Goal: Information Seeking & Learning: Learn about a topic

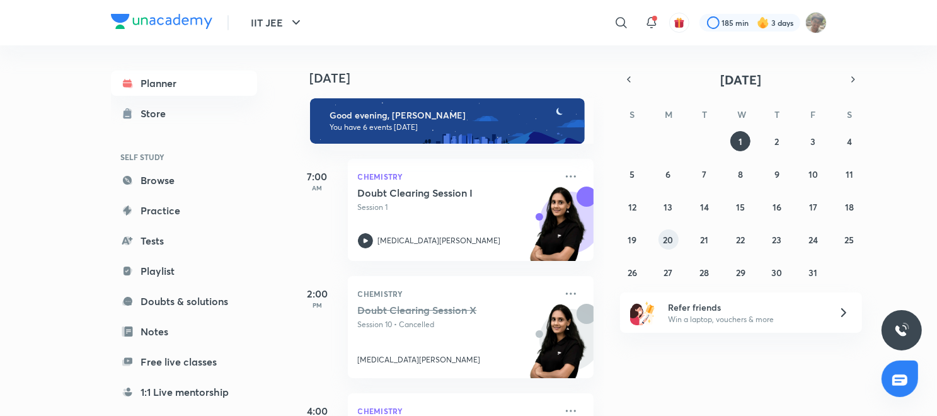
click at [661, 241] on button "20" at bounding box center [669, 239] width 20 height 20
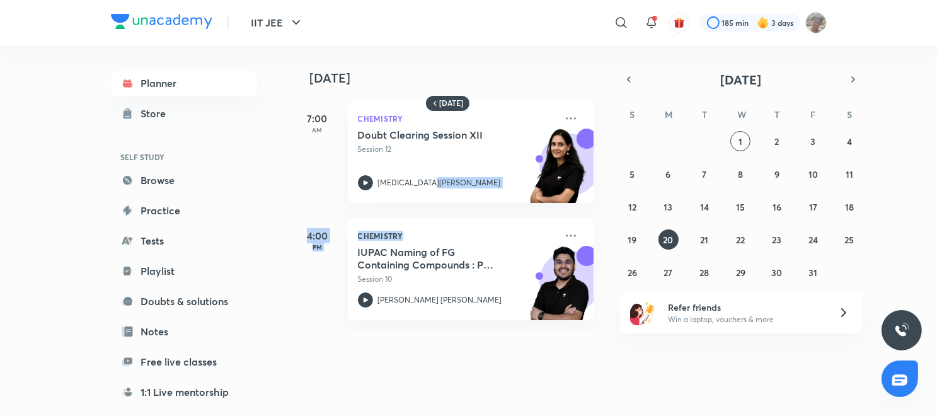
drag, startPoint x: 615, startPoint y: 197, endPoint x: 616, endPoint y: 250, distance: 53.0
click at [616, 250] on div "20 October 7:00 AM Chemistry Doubt Clearing Session XII Session 12 Nikita Tiwar…" at bounding box center [614, 187] width 643 height 285
click at [637, 240] on button "19" at bounding box center [632, 239] width 20 height 20
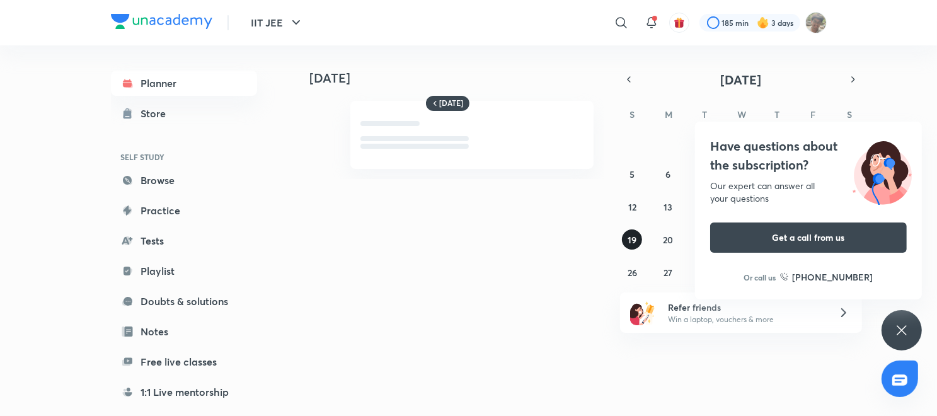
click at [637, 240] on button "19" at bounding box center [632, 239] width 20 height 20
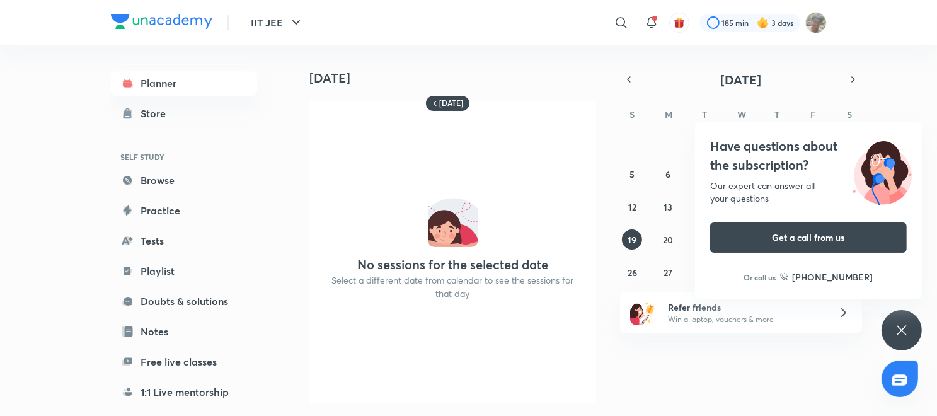
click at [914, 322] on div "Have questions about the subscription? Our expert can answer all your questions…" at bounding box center [902, 330] width 40 height 40
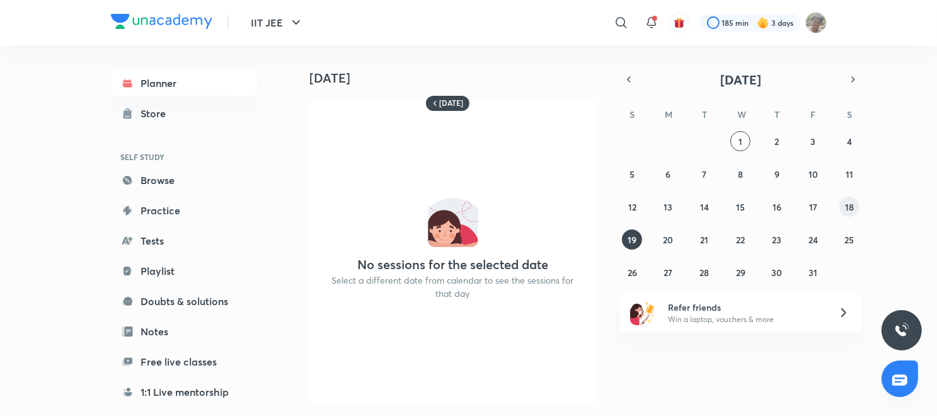
click at [848, 208] on abbr "18" at bounding box center [849, 207] width 9 height 12
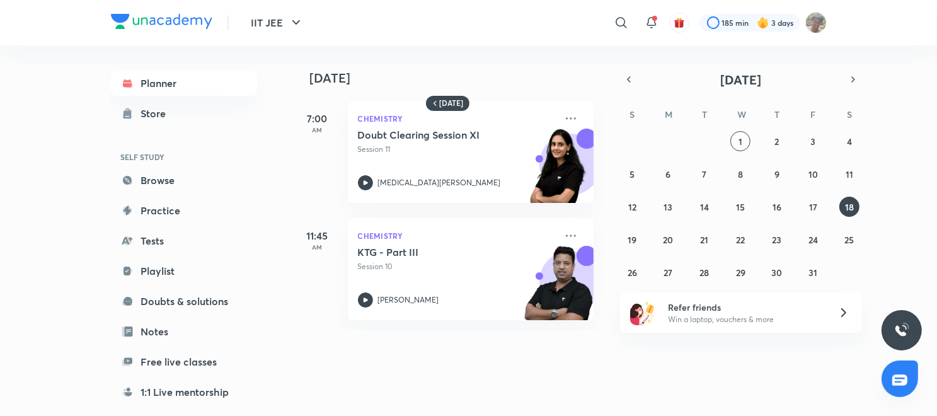
click at [726, 199] on div "28 29 30 1 2 3 4 5 6 7 8 9 10 11 12 13 14 15 16 17 18 19 20 21 22 23 24 25 26 2…" at bounding box center [741, 206] width 242 height 151
click at [659, 235] on button "20" at bounding box center [669, 239] width 20 height 20
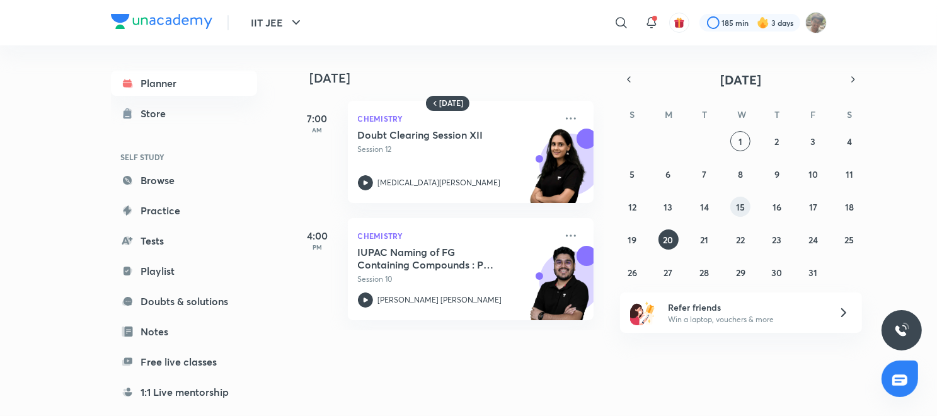
drag, startPoint x: 760, startPoint y: 203, endPoint x: 745, endPoint y: 204, distance: 14.5
click at [745, 204] on div "28 29 30 1 2 3 4 5 6 7 8 9 10 11 12 13 14 15 16 17 18 19 20 21 22 23 24 25 26 2…" at bounding box center [741, 206] width 242 height 151
click at [745, 204] on button "15" at bounding box center [741, 207] width 20 height 20
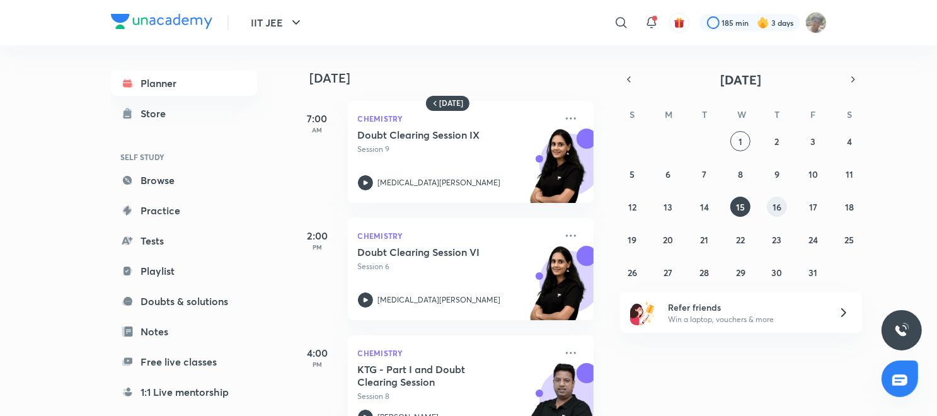
click at [781, 202] on abbr "16" at bounding box center [777, 207] width 9 height 12
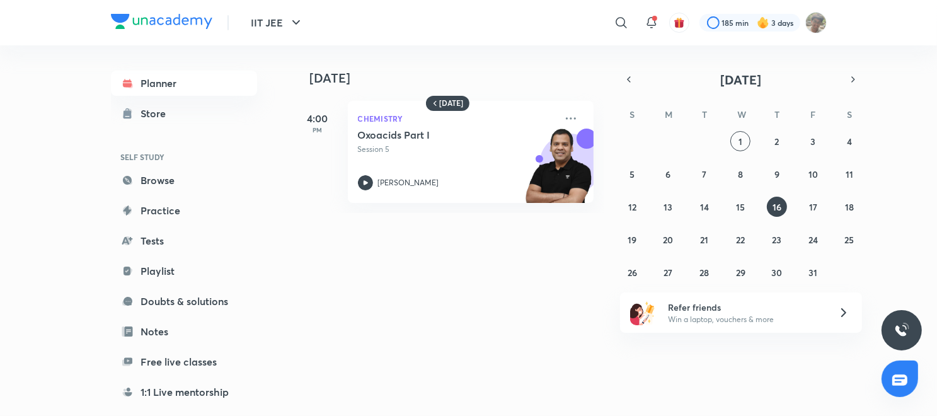
click at [654, 245] on div "28 29 30 1 2 3 4 5 6 7 8 9 10 11 12 13 14 15 16 17 18 19 20 21 22 23 24 25 26 2…" at bounding box center [741, 206] width 242 height 151
click at [692, 235] on div "28 29 30 1 2 3 4 5 6 7 8 9 10 11 12 13 14 15 16 17 18 19 20 21 22 23 24 25 26 2…" at bounding box center [741, 206] width 242 height 151
click at [701, 238] on abbr "21" at bounding box center [705, 240] width 8 height 12
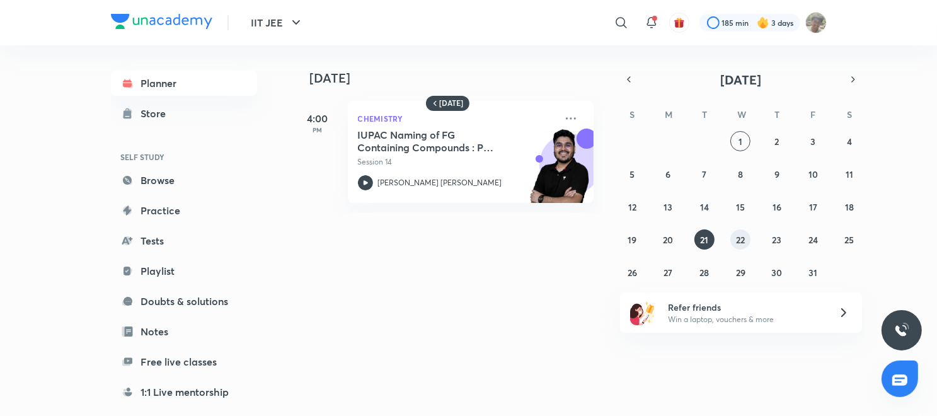
click at [738, 243] on abbr "22" at bounding box center [740, 240] width 9 height 12
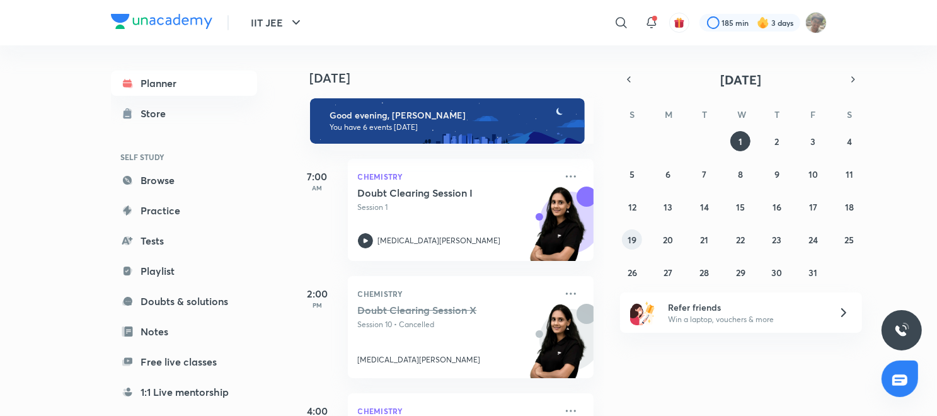
click at [634, 234] on abbr "19" at bounding box center [632, 240] width 9 height 12
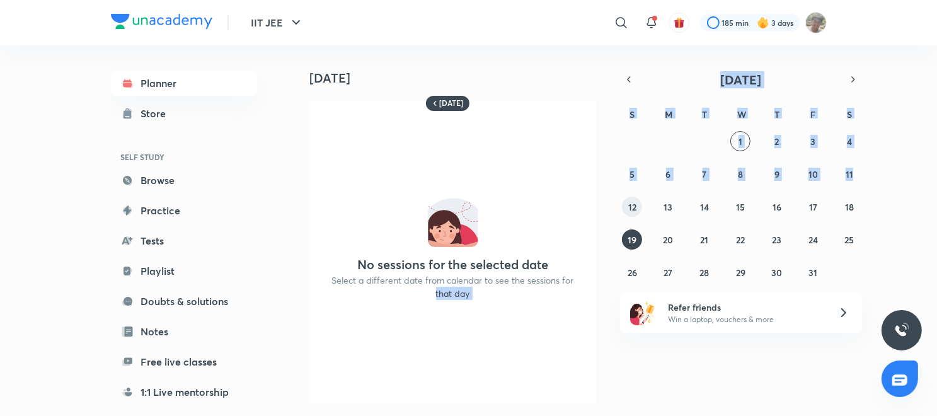
drag, startPoint x: 619, startPoint y: 207, endPoint x: 626, endPoint y: 207, distance: 6.9
click at [626, 207] on div "[DATE] [DATE] No sessions for the selected date Select a different date from ca…" at bounding box center [560, 229] width 535 height 368
click at [626, 207] on button "12" at bounding box center [632, 207] width 20 height 20
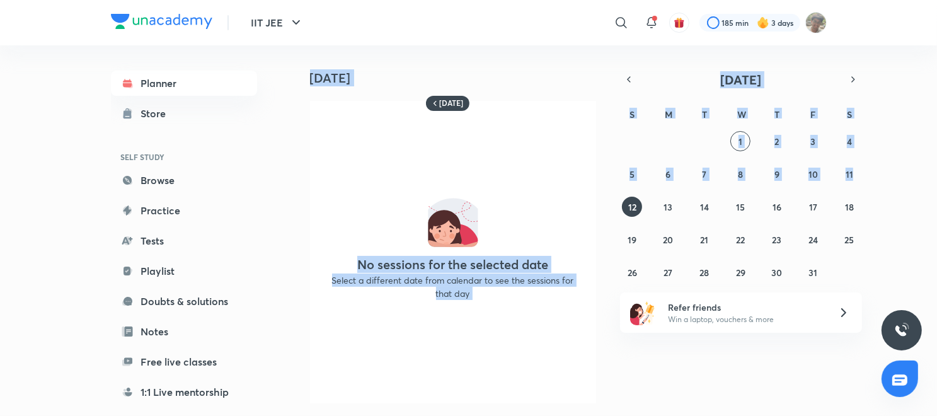
click at [572, 208] on div "No sessions for the selected date Select a different date from calendar to see …" at bounding box center [453, 252] width 286 height 303
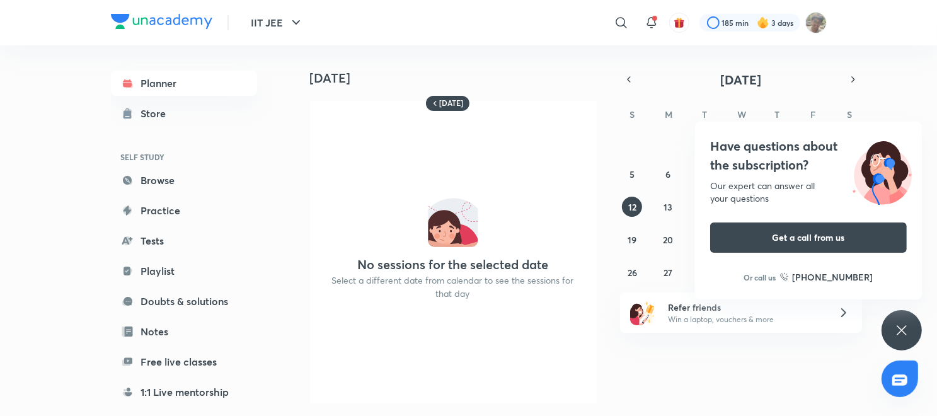
click at [901, 335] on icon at bounding box center [902, 330] width 15 height 15
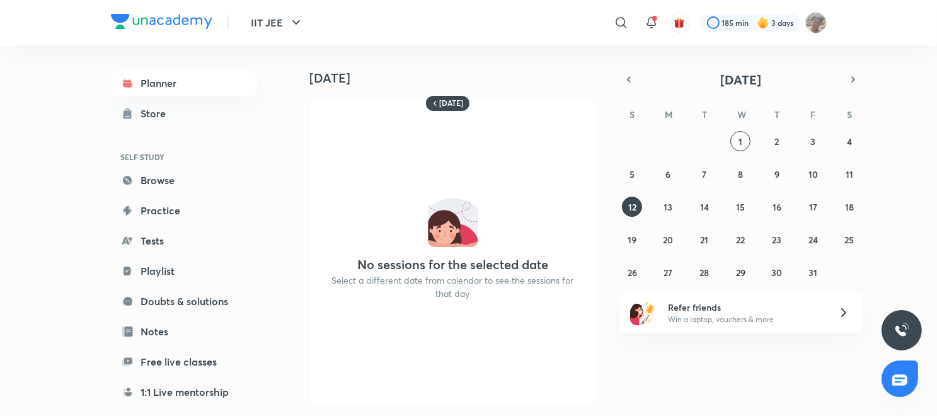
click at [672, 228] on div "28 29 30 1 2 3 4 5 6 7 8 9 10 11 12 13 14 15 16 17 18 19 20 21 22 23 24 25 26 2…" at bounding box center [741, 206] width 242 height 151
click at [672, 231] on button "20" at bounding box center [669, 239] width 20 height 20
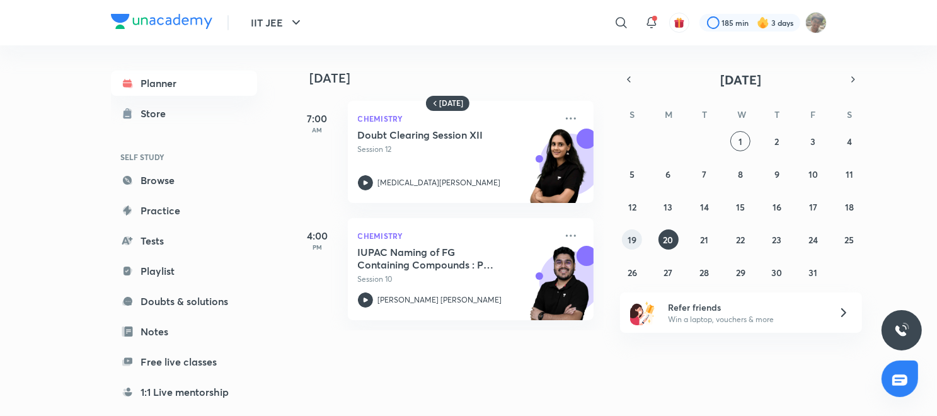
click at [627, 241] on button "19" at bounding box center [632, 239] width 20 height 20
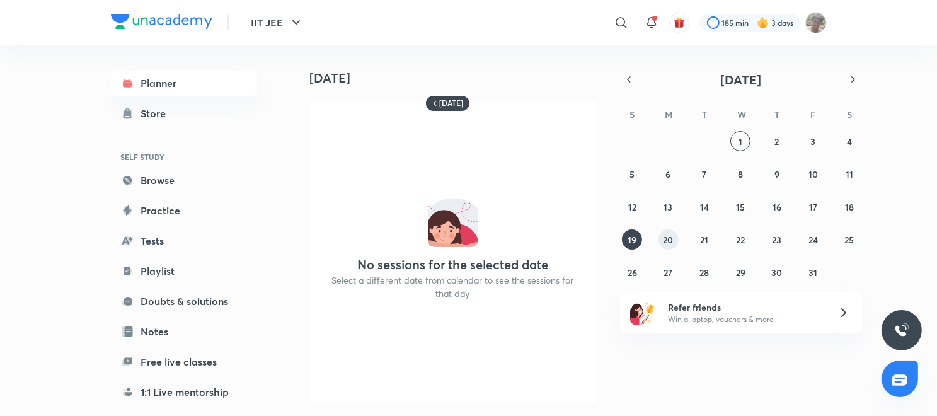
click at [665, 232] on button "20" at bounding box center [669, 239] width 20 height 20
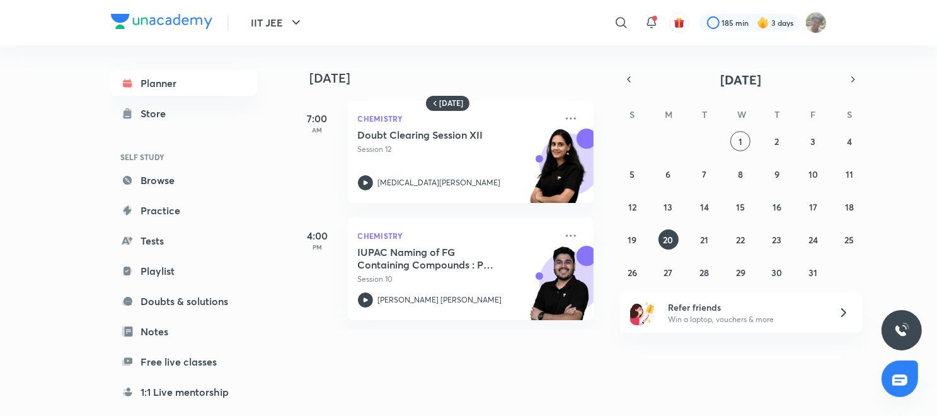
click at [477, 212] on div "4:00 PM Chemistry IUPAC Naming of FG Containing Compounds : Part 7 Session 10 […" at bounding box center [443, 261] width 301 height 117
